Goal: Obtain resource: Download file/media

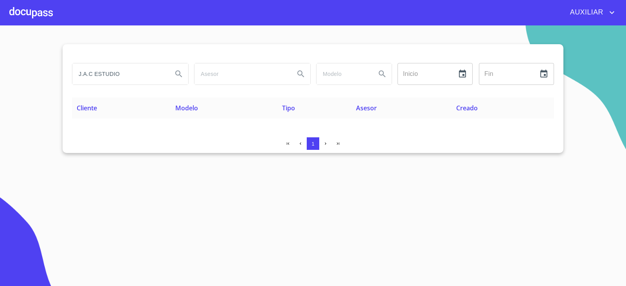
click at [139, 73] on input "J.A.C ESTUDIO" at bounding box center [119, 73] width 94 height 21
type input "J"
drag, startPoint x: 89, startPoint y: 79, endPoint x: 72, endPoint y: 78, distance: 16.9
click at [72, 78] on div "JAC ESTUDIO" at bounding box center [130, 74] width 117 height 22
type input "ESTUDIO elemental"
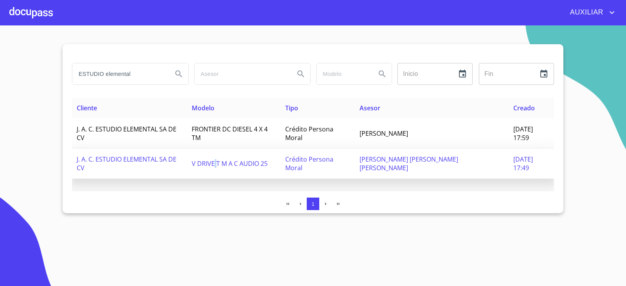
click at [226, 159] on span "V DRIVE T M A C AUDIO 25" at bounding box center [230, 163] width 76 height 9
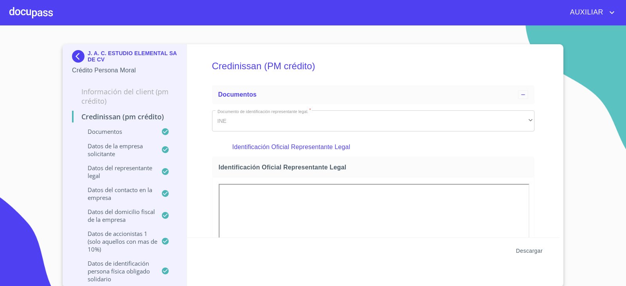
click at [535, 256] on button "Descargar" at bounding box center [529, 251] width 33 height 14
click at [76, 56] on img at bounding box center [80, 56] width 16 height 13
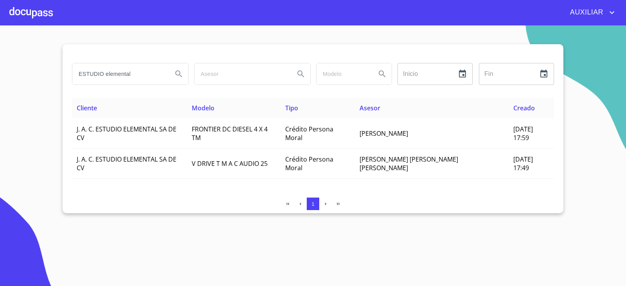
click at [136, 72] on input "ESTUDIO elemental" at bounding box center [119, 73] width 94 height 21
type input "E"
type input "[PERSON_NAME]"
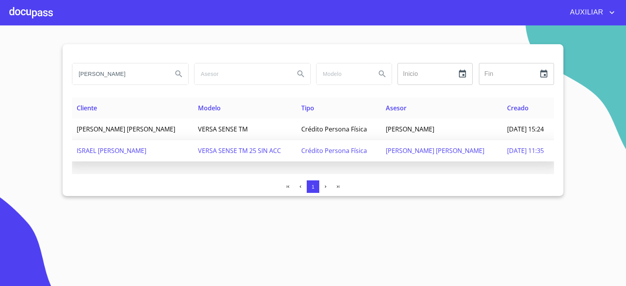
click at [202, 146] on td "VERSA SENSE TM 25 SIN ACC" at bounding box center [245, 151] width 104 height 22
